Goal: Information Seeking & Learning: Understand process/instructions

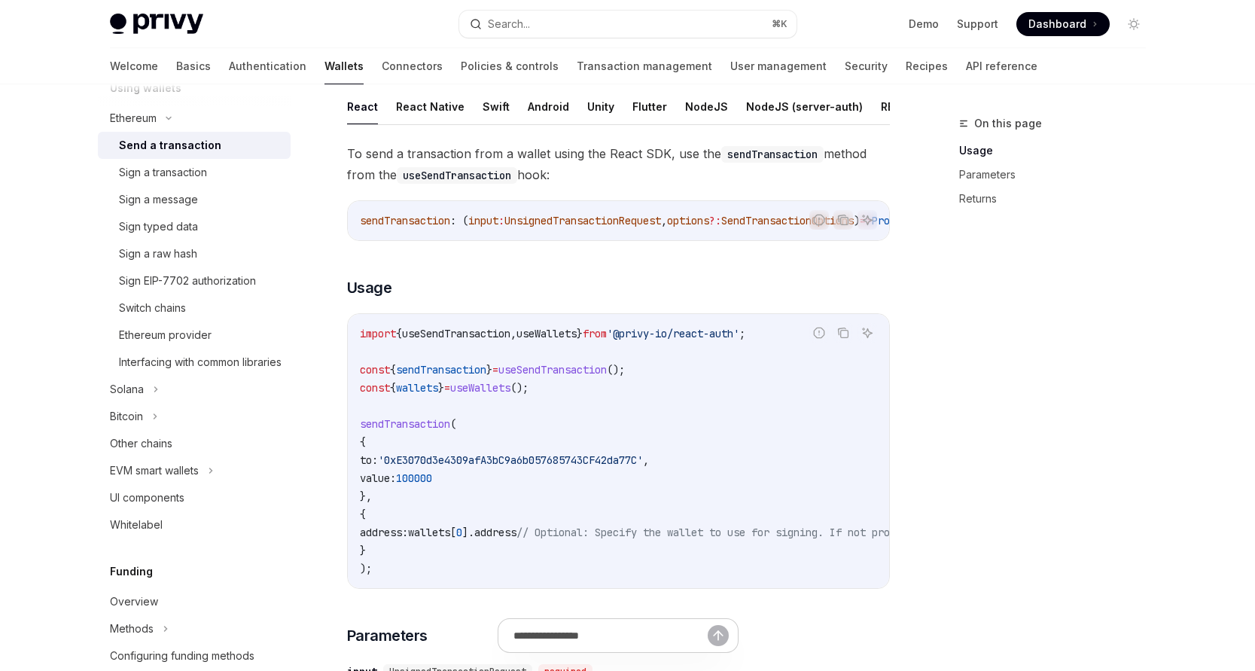
scroll to position [94, 0]
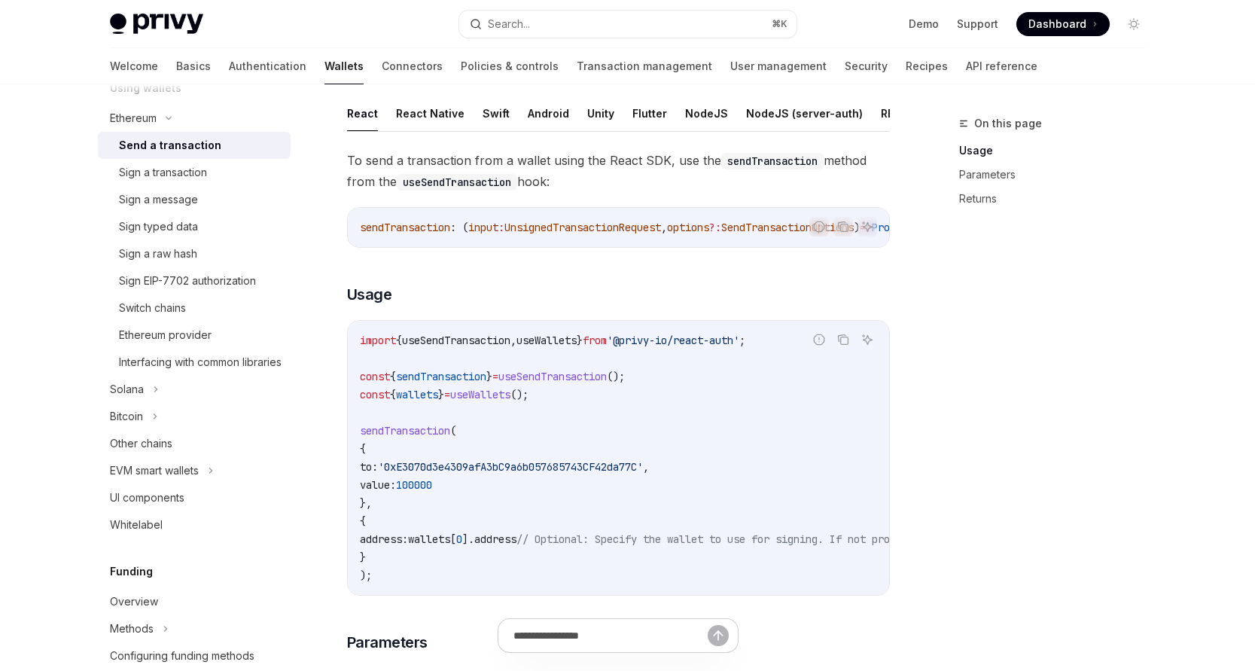
click at [420, 224] on span "sendTransaction" at bounding box center [405, 228] width 90 height 14
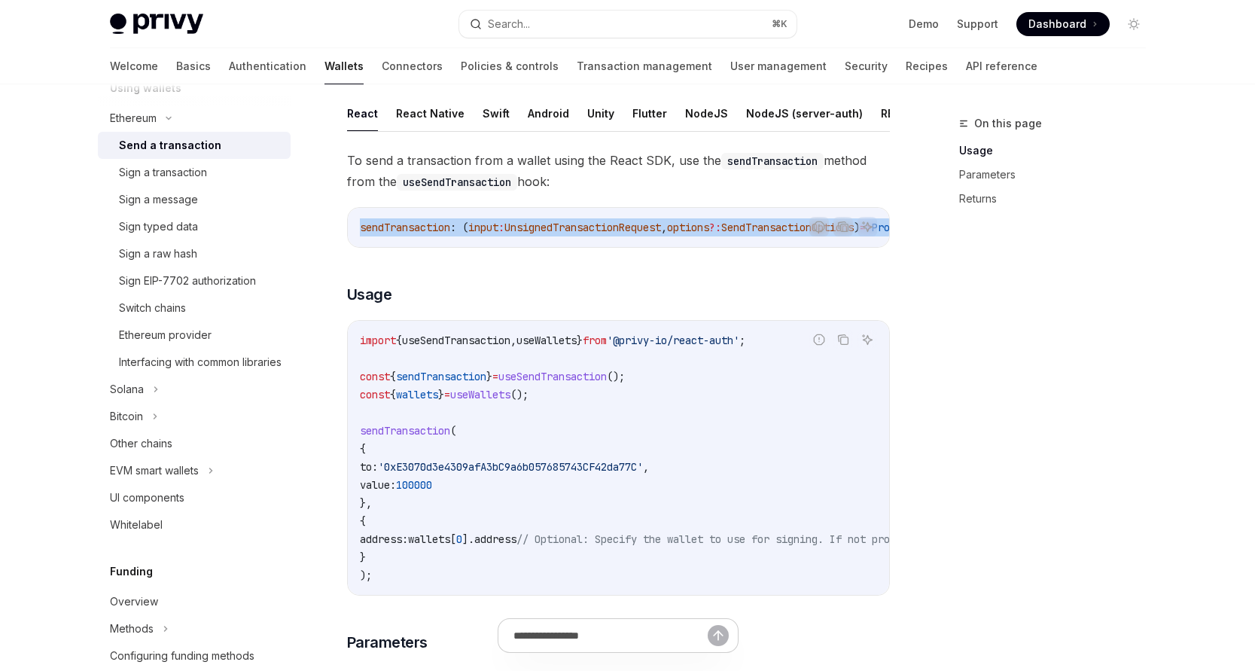
click at [420, 224] on span "sendTransaction" at bounding box center [405, 228] width 90 height 14
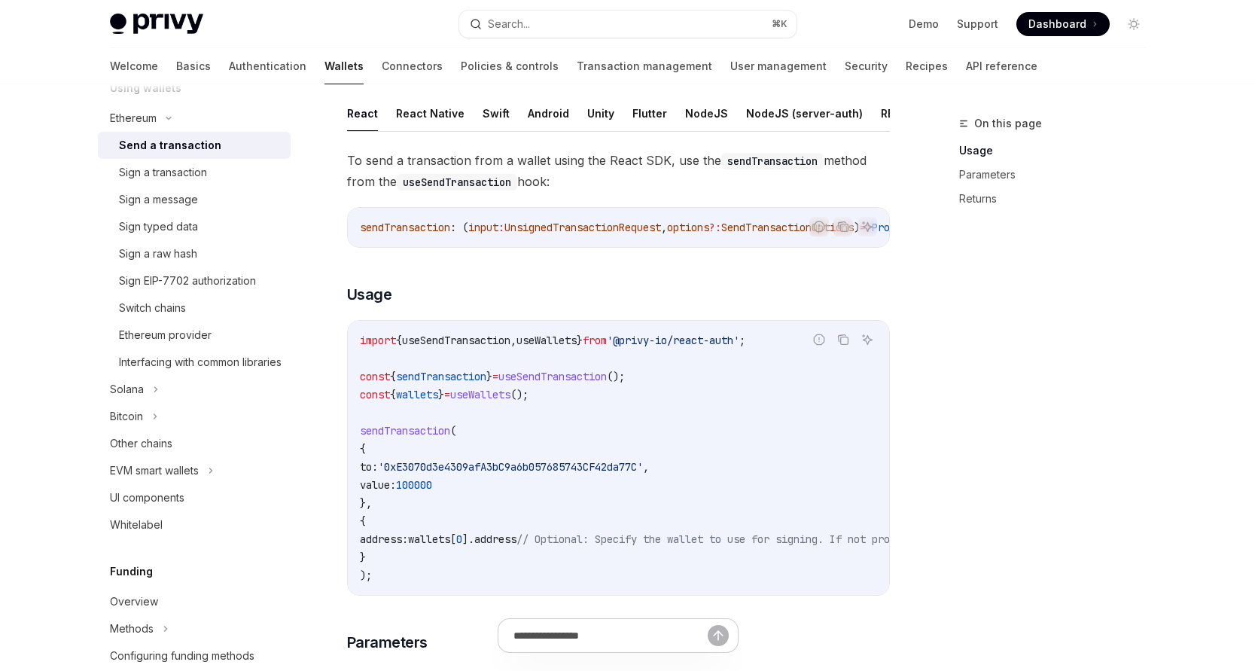
click at [453, 171] on span "To send a transaction from a wallet using the React SDK, use the sendTransactio…" at bounding box center [618, 171] width 543 height 42
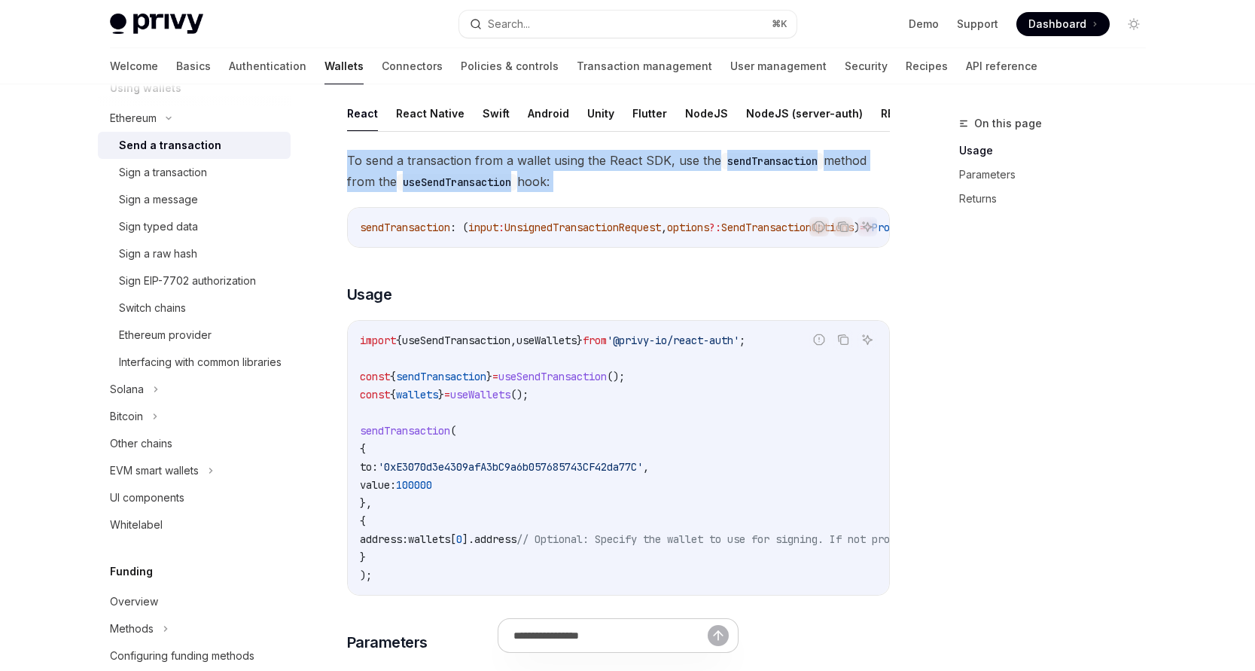
click at [453, 171] on span "To send a transaction from a wallet using the React SDK, use the sendTransactio…" at bounding box center [618, 171] width 543 height 42
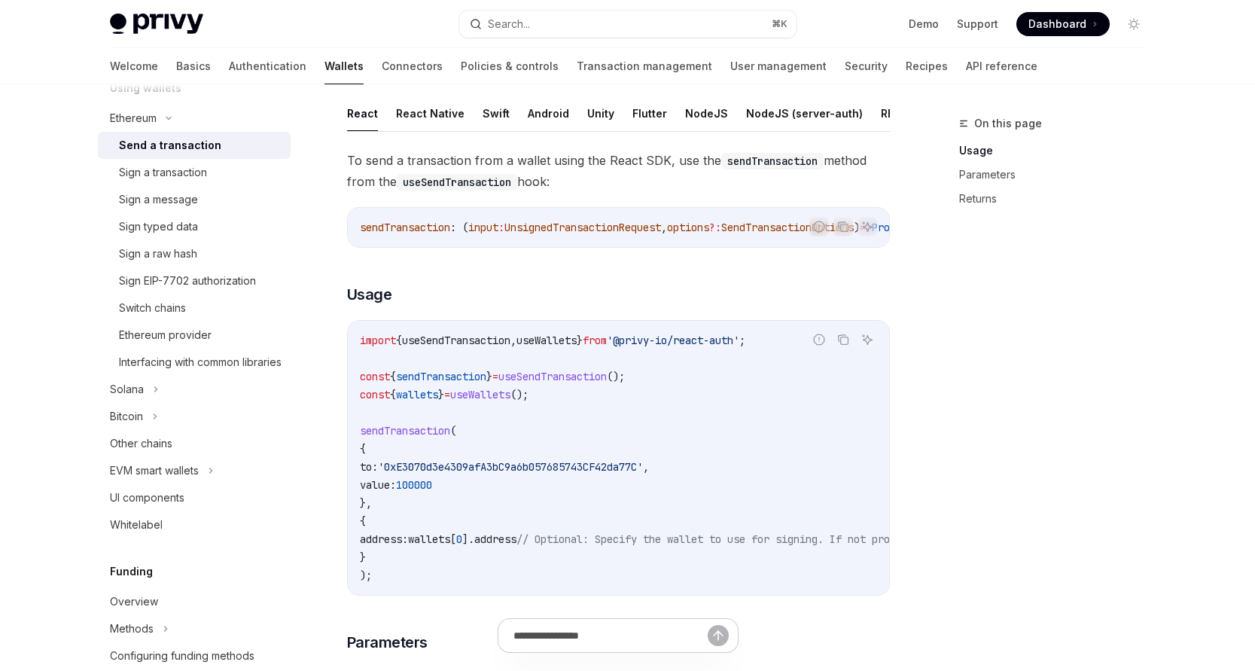
click at [433, 365] on code "import { useSendTransaction , useWallets } from '@privy-io/react-auth' ; const …" at bounding box center [754, 457] width 789 height 253
drag, startPoint x: 433, startPoint y: 365, endPoint x: 444, endPoint y: 492, distance: 127.7
click at [444, 492] on code "import { useSendTransaction , useWallets } from '@privy-io/react-auth' ; const …" at bounding box center [754, 457] width 789 height 253
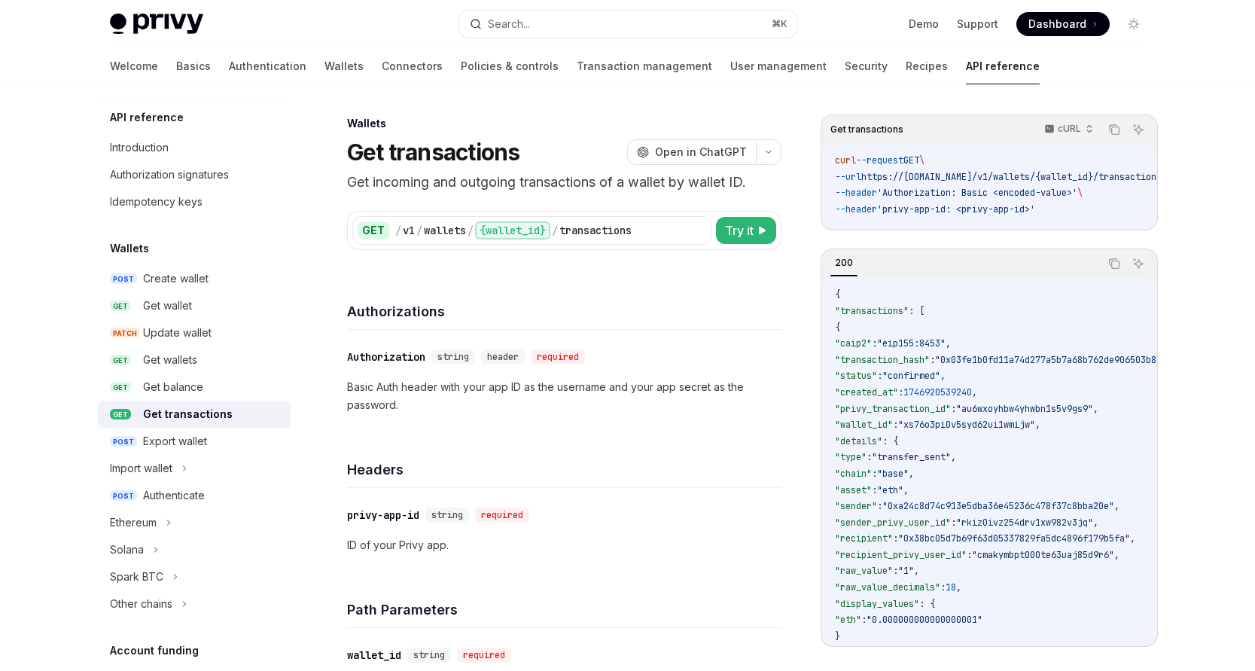
scroll to position [931, 0]
